Goal: Task Accomplishment & Management: Use online tool/utility

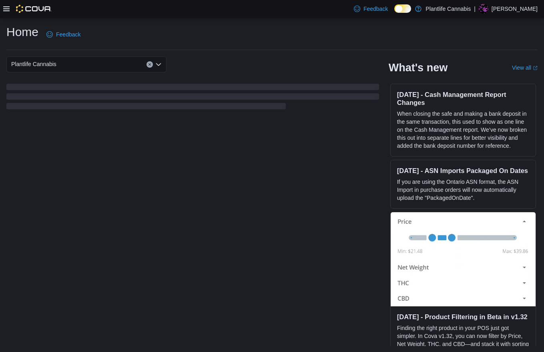
click at [7, 8] on icon at bounding box center [6, 9] width 6 height 6
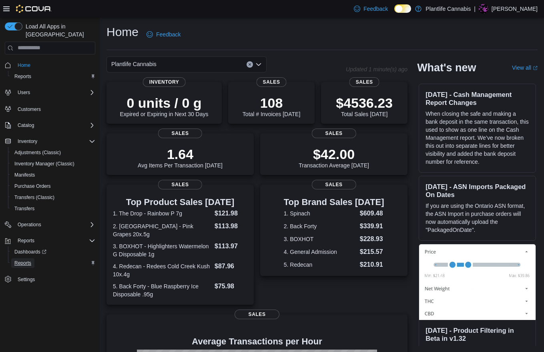
click at [26, 260] on span "Reports" at bounding box center [22, 263] width 17 height 6
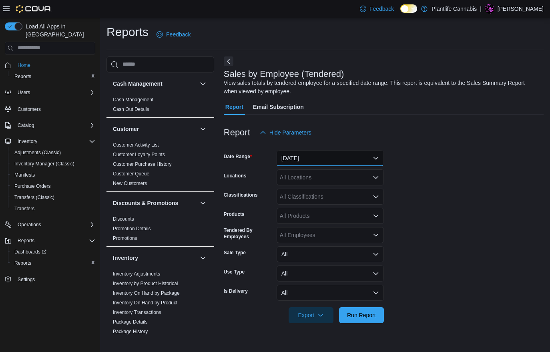
click at [328, 157] on button "Yesterday" at bounding box center [330, 158] width 107 height 16
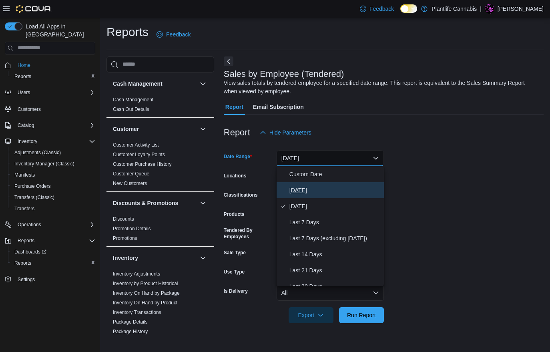
click at [322, 188] on span "Today" at bounding box center [334, 190] width 91 height 10
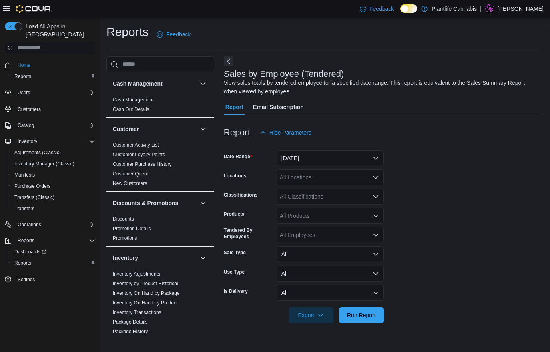
click at [317, 180] on div "All Locations" at bounding box center [330, 177] width 107 height 16
type input "**"
click at [330, 202] on span "Edmonton - Windermere Crossing" at bounding box center [342, 203] width 89 height 8
drag, startPoint x: 369, startPoint y: 315, endPoint x: 374, endPoint y: 302, distance: 13.9
click at [369, 315] on span "Run Report" at bounding box center [361, 315] width 29 height 8
